Goal: Task Accomplishment & Management: Complete application form

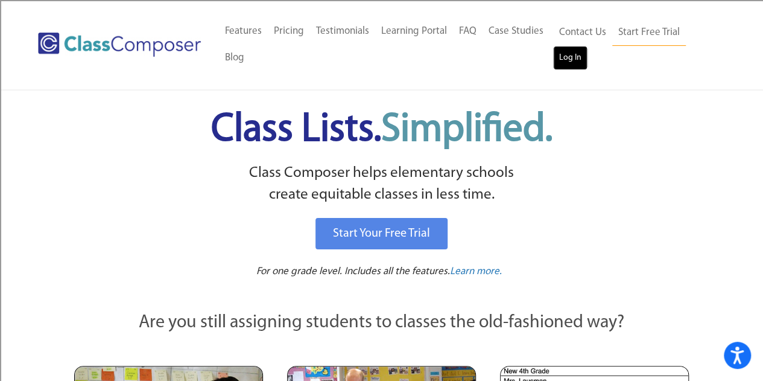
click at [573, 51] on link "Log In" at bounding box center [570, 58] width 34 height 24
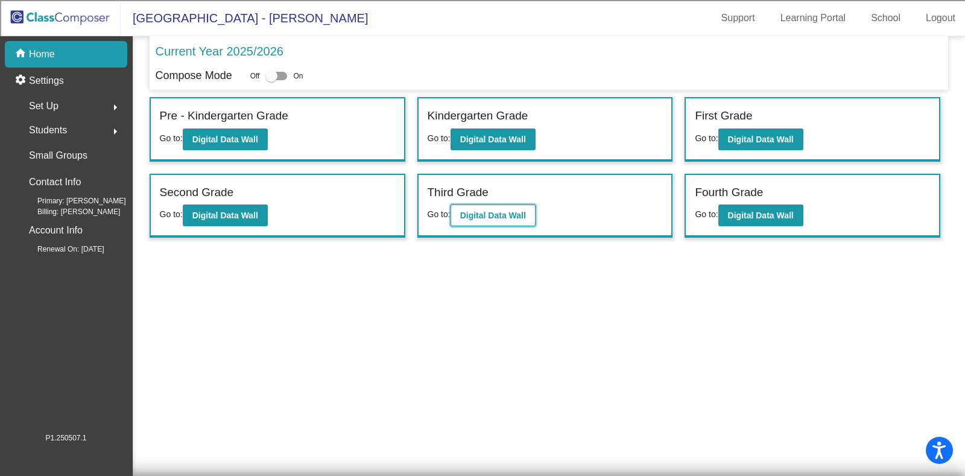
click at [492, 214] on b "Digital Data Wall" at bounding box center [493, 216] width 66 height 10
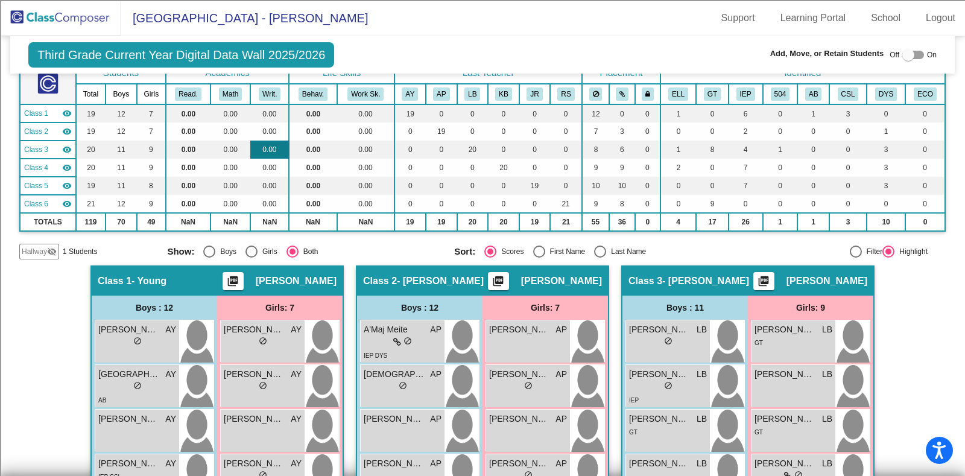
scroll to position [150, 0]
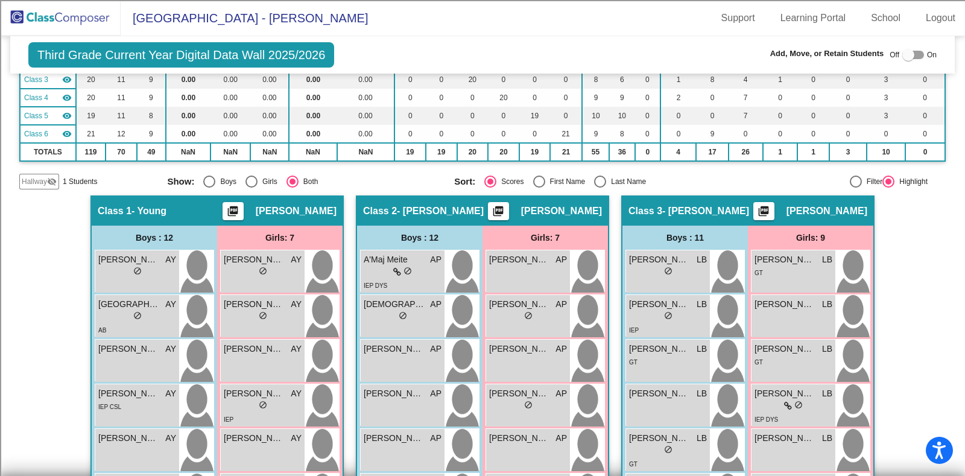
click at [30, 179] on span "Hallway" at bounding box center [34, 181] width 25 height 11
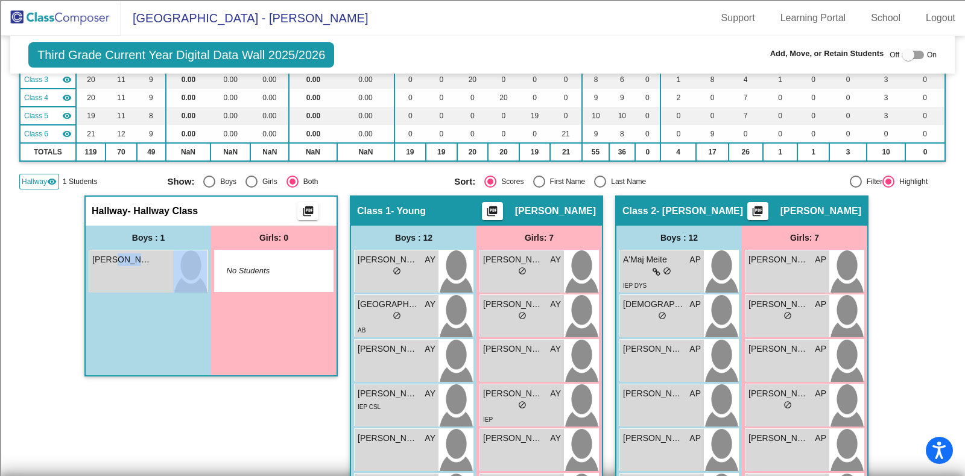
drag, startPoint x: 112, startPoint y: 269, endPoint x: 177, endPoint y: 342, distance: 97.9
click at [177, 342] on div "Boys : 1 [PERSON_NAME] lock do_not_disturb_alt" at bounding box center [148, 301] width 125 height 150
click at [903, 54] on div at bounding box center [909, 55] width 12 height 12
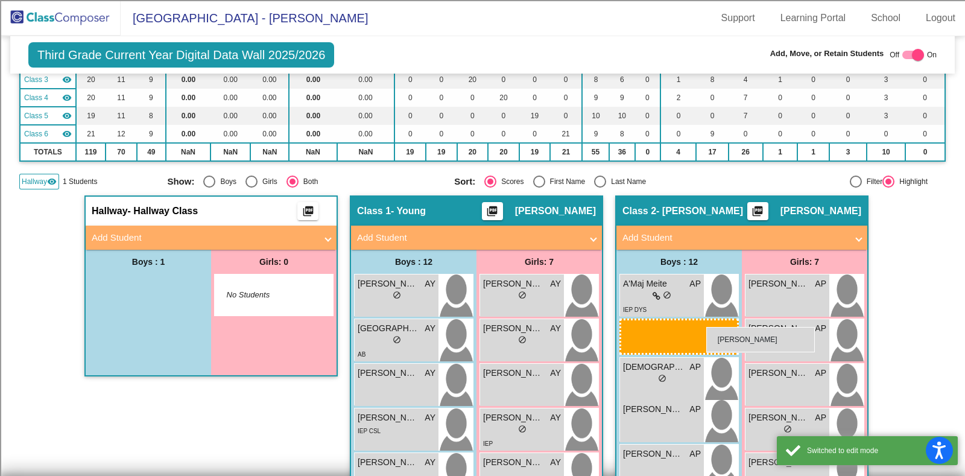
drag, startPoint x: 130, startPoint y: 284, endPoint x: 707, endPoint y: 327, distance: 577.8
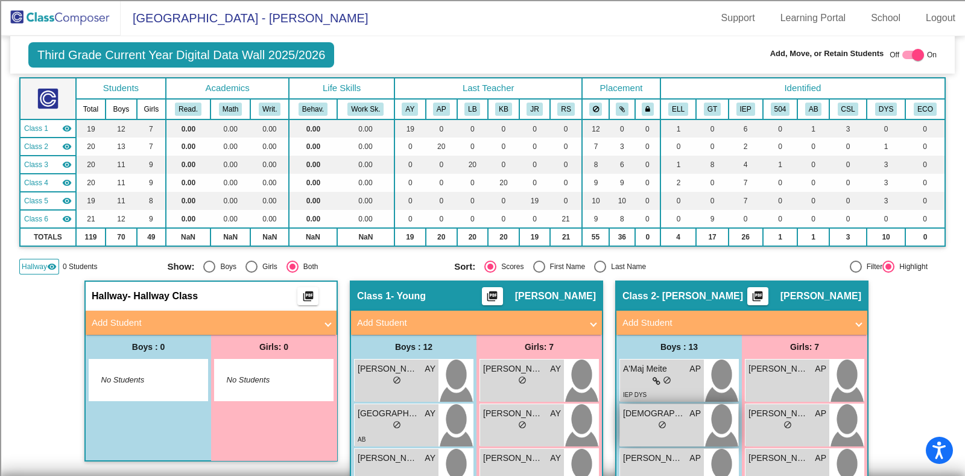
scroll to position [0, 0]
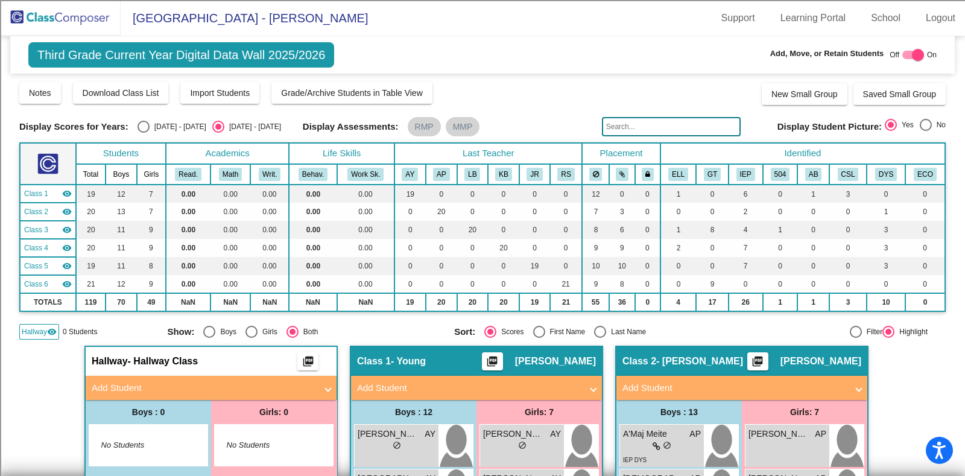
click at [903, 54] on div at bounding box center [914, 55] width 22 height 8
checkbox input "false"
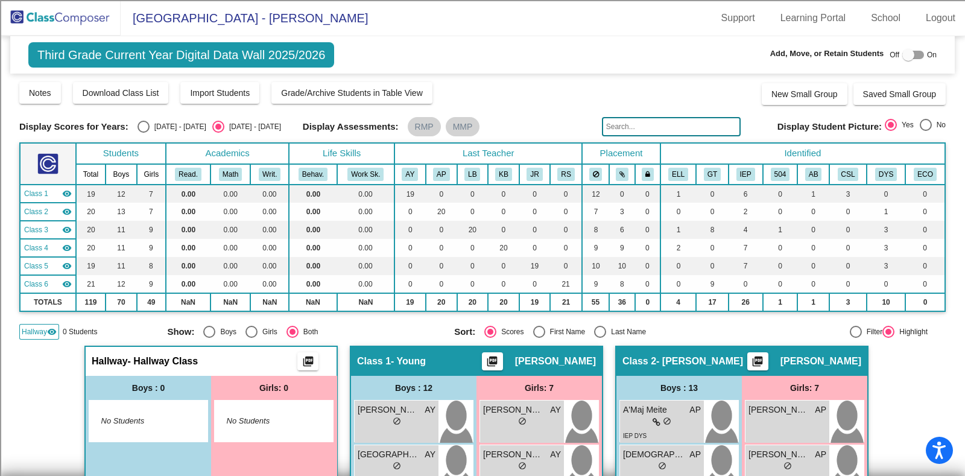
click at [72, 10] on img at bounding box center [60, 18] width 121 height 36
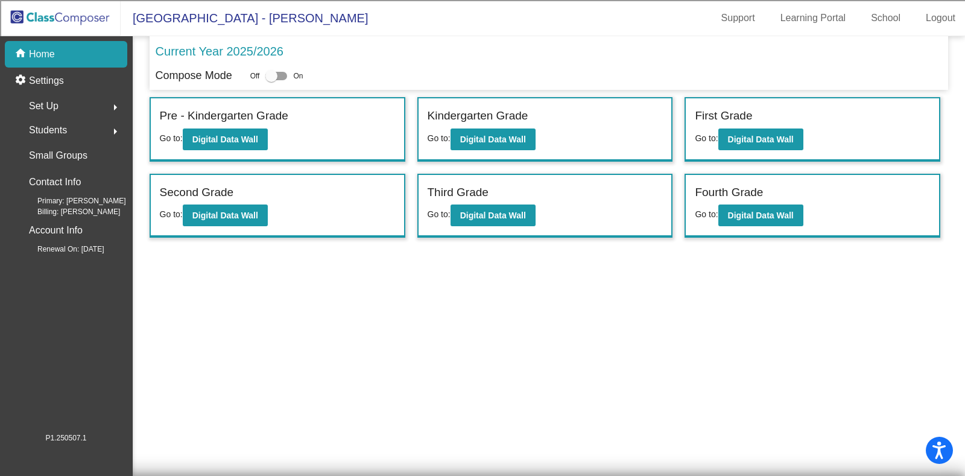
click at [475, 127] on div "Kindergarten Grade" at bounding box center [545, 117] width 235 height 21
click at [475, 135] on b "Digital Data Wall" at bounding box center [493, 140] width 66 height 10
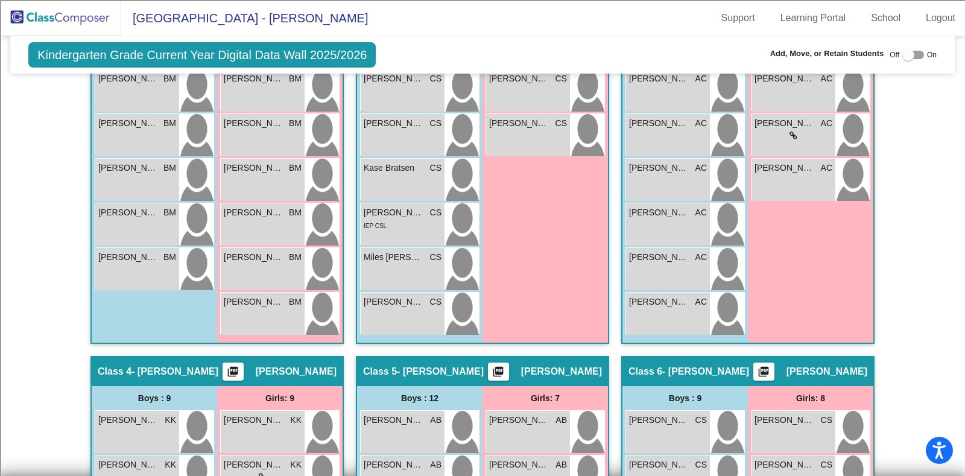
scroll to position [136, 0]
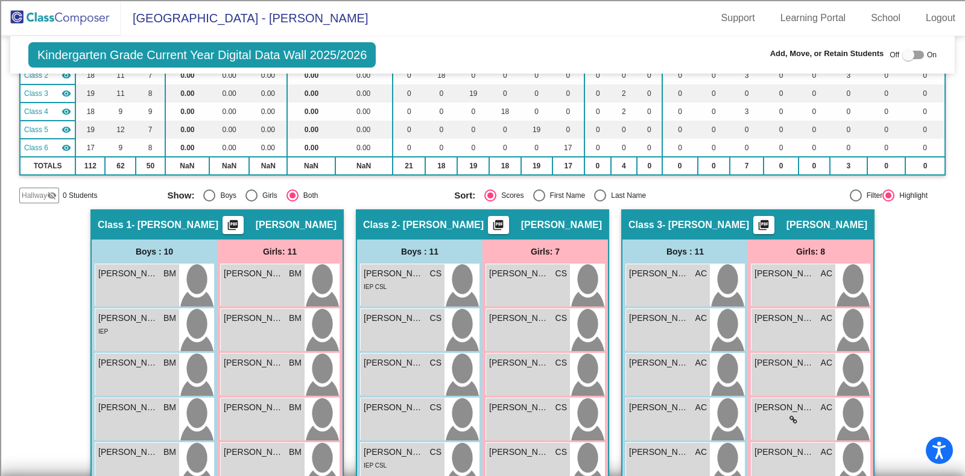
click at [606, 194] on div "Last Name" at bounding box center [626, 195] width 40 height 11
click at [600, 202] on input "Last Name" at bounding box center [600, 202] width 1 height 1
radio input "true"
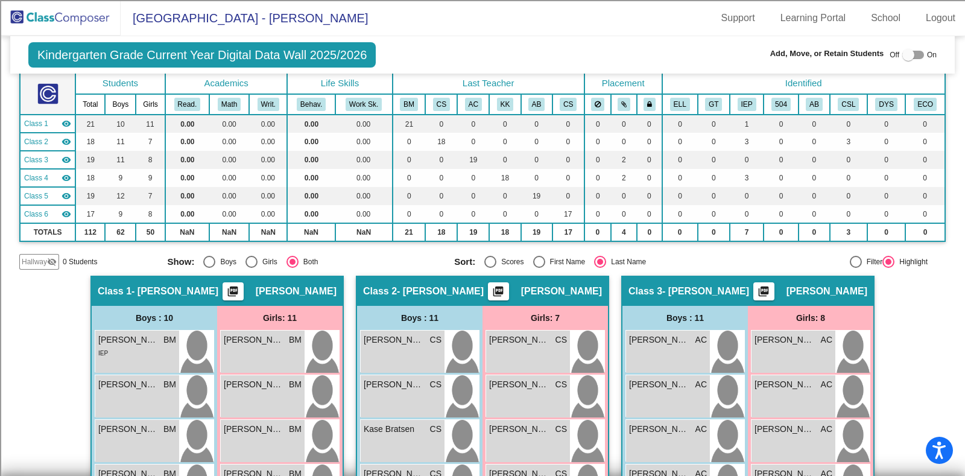
scroll to position [0, 0]
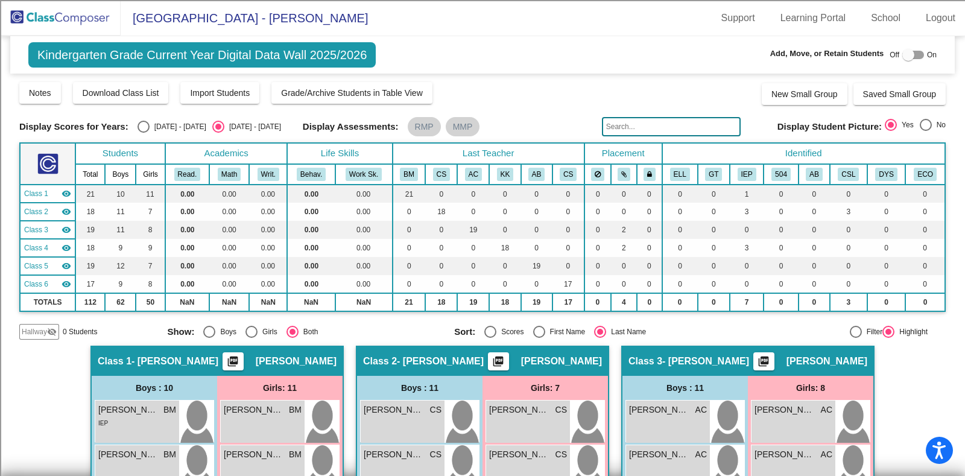
click at [649, 130] on input "text" at bounding box center [671, 126] width 139 height 19
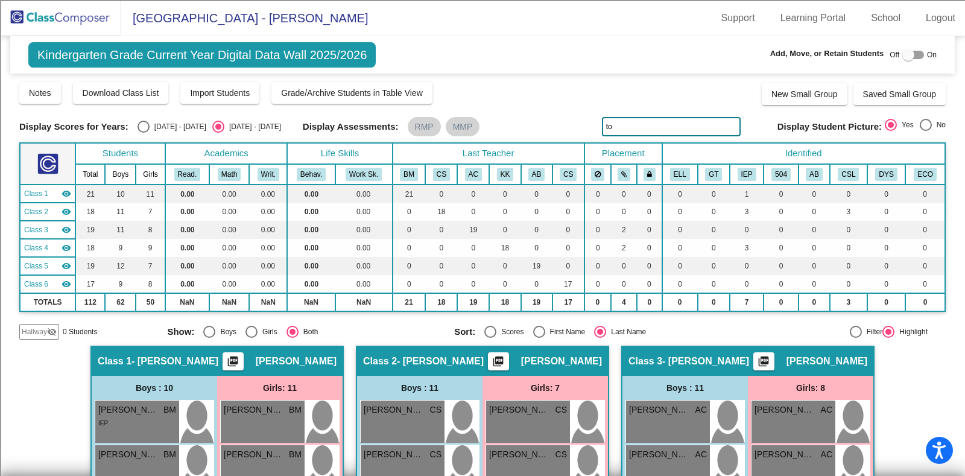
type input "ton"
click at [676, 129] on input "ton" at bounding box center [671, 126] width 139 height 19
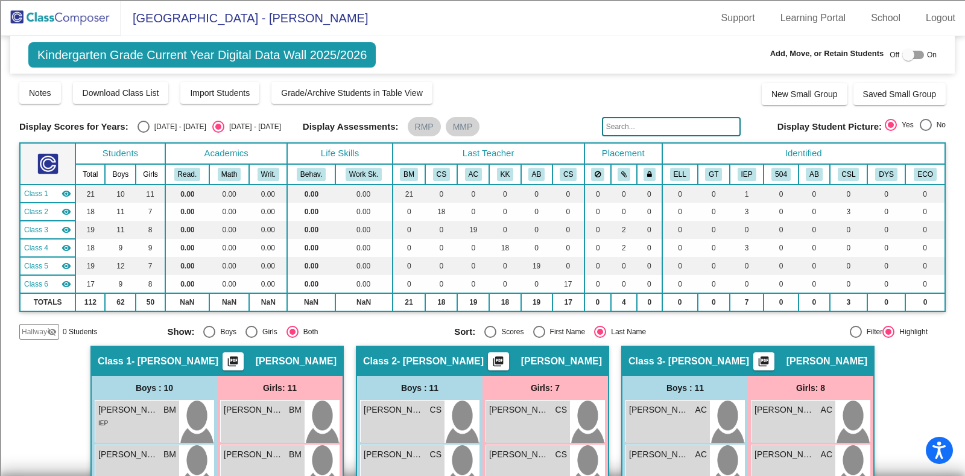
click at [908, 48] on label at bounding box center [914, 55] width 22 height 14
checkbox input "true"
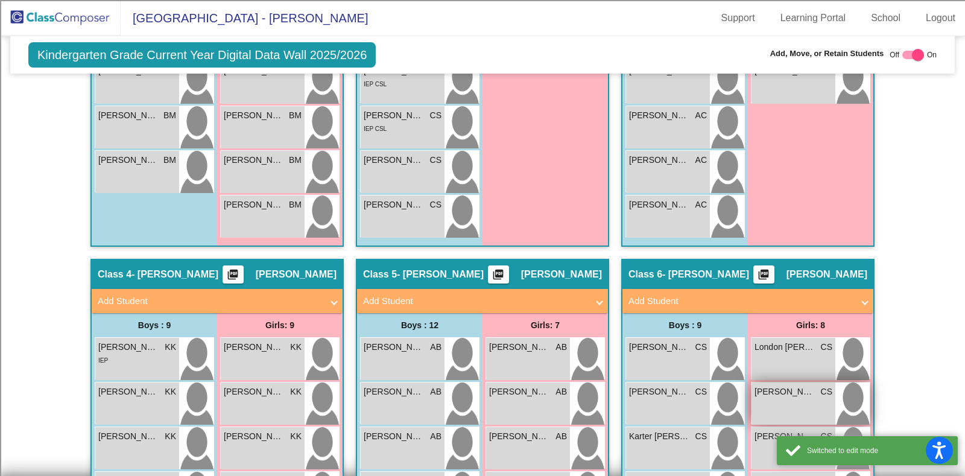
scroll to position [679, 0]
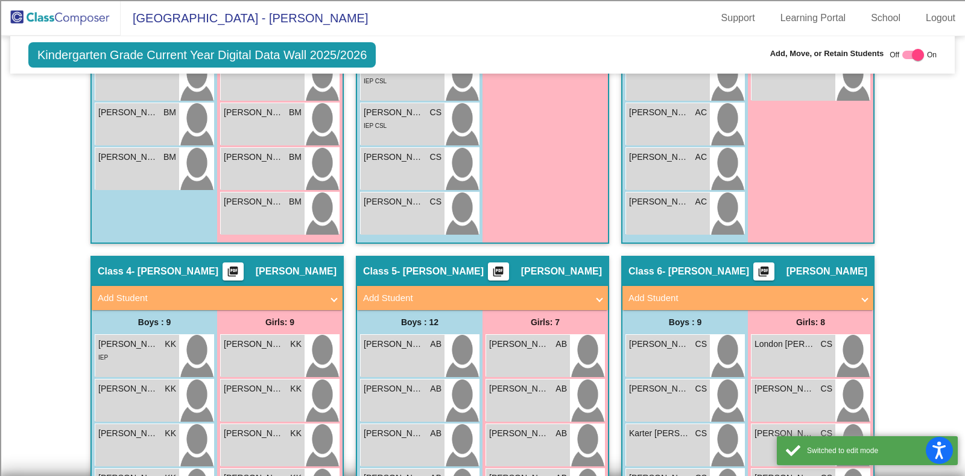
click at [724, 291] on mat-panel-title "Add Student" at bounding box center [741, 298] width 224 height 14
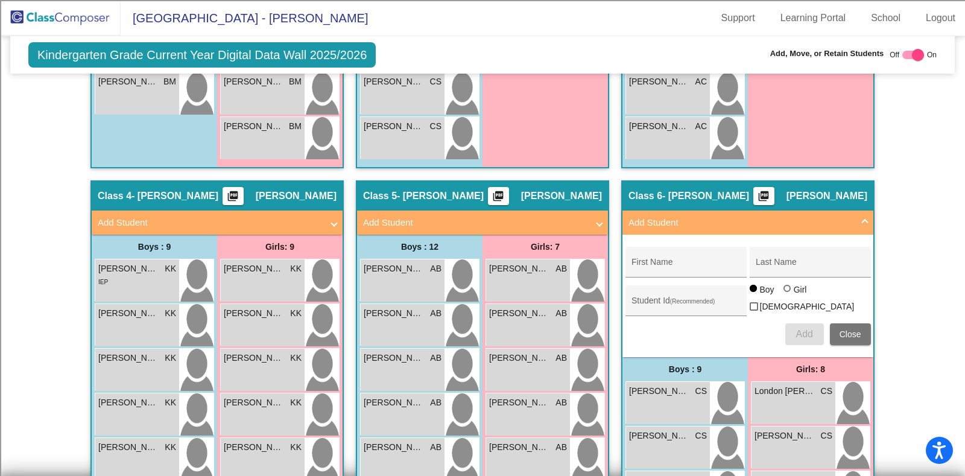
scroll to position [754, 0]
click at [670, 263] on input "First Name" at bounding box center [686, 267] width 109 height 10
type input "Ton"
type input "Ngyn"
click at [800, 329] on span "Add" at bounding box center [804, 334] width 17 height 10
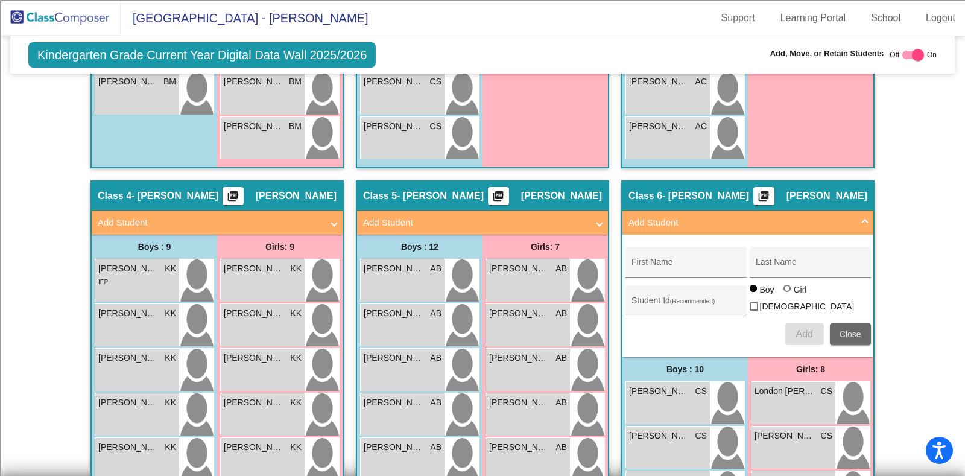
click at [854, 332] on span "Close" at bounding box center [851, 334] width 22 height 10
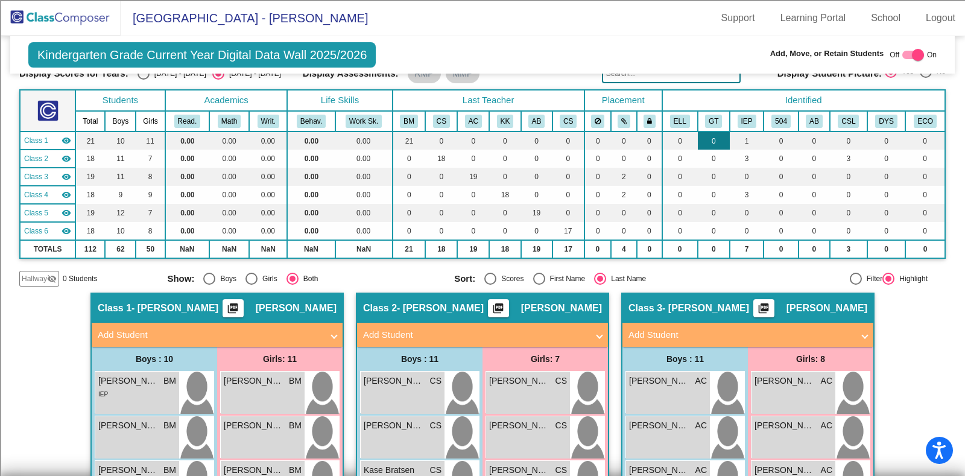
scroll to position [0, 0]
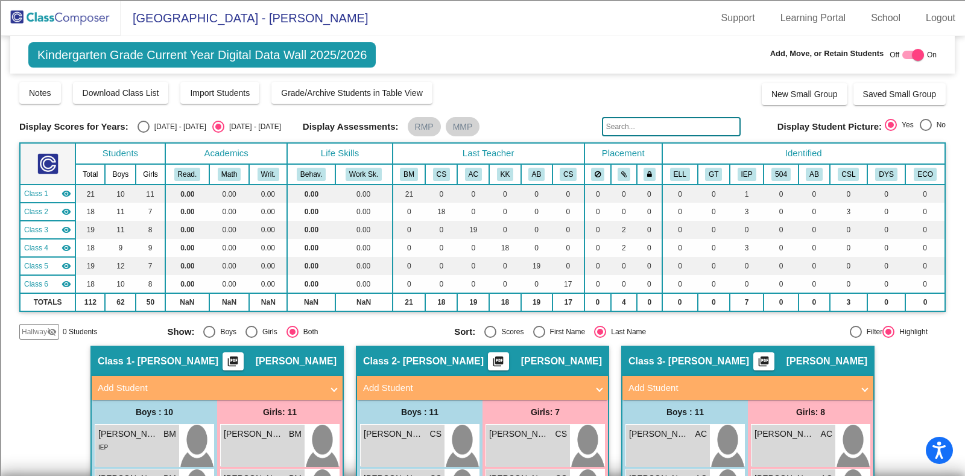
click at [62, 19] on img at bounding box center [60, 18] width 121 height 36
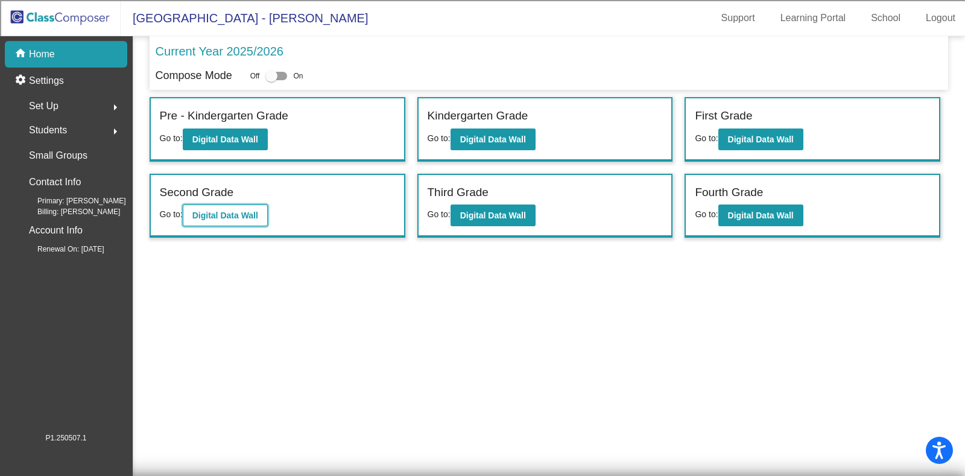
click at [232, 221] on button "Digital Data Wall" at bounding box center [225, 216] width 85 height 22
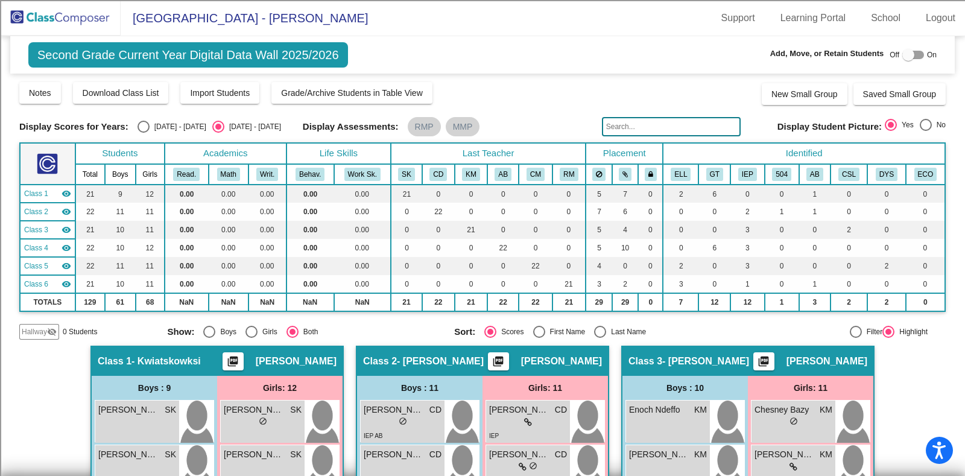
click at [72, 19] on img at bounding box center [60, 18] width 121 height 36
